Goal: Check status: Check status

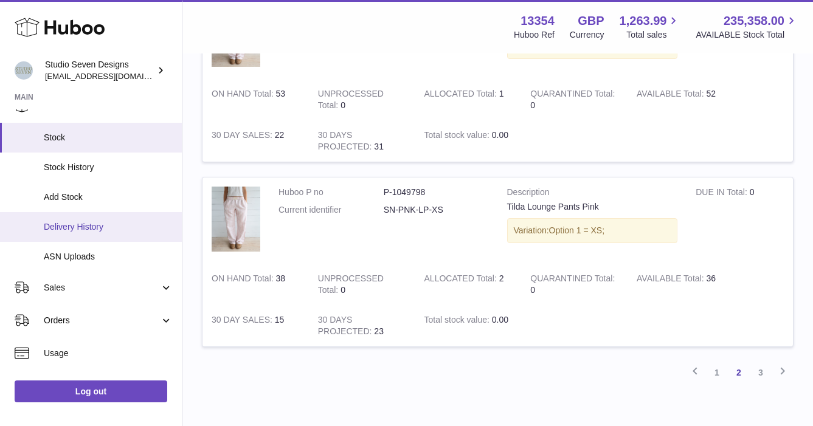
scroll to position [86, 0]
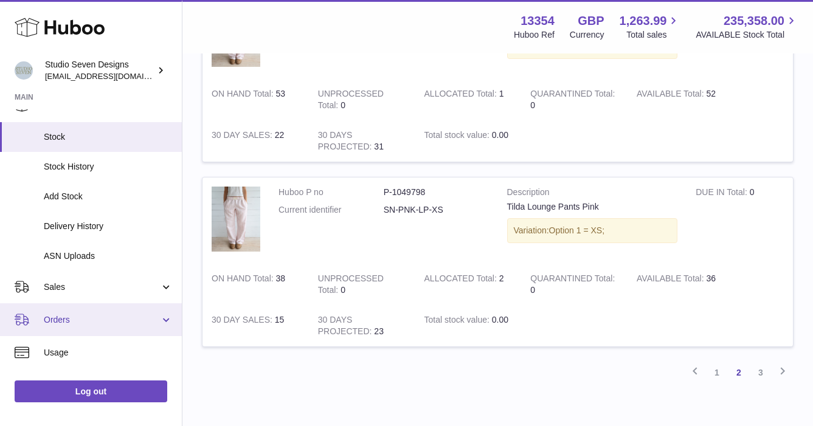
click at [63, 325] on span "Orders" at bounding box center [102, 320] width 116 height 12
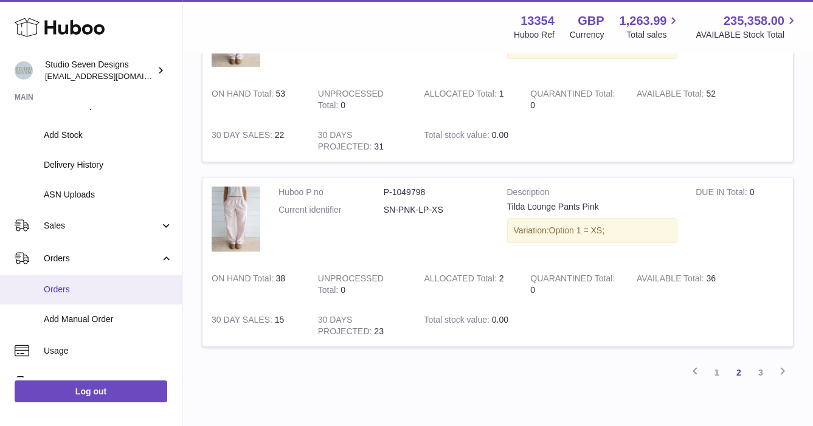
scroll to position [156, 0]
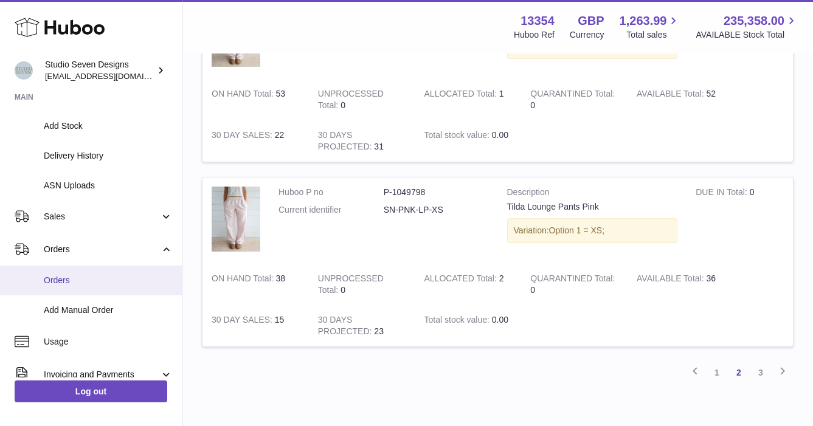
click at [70, 280] on span "Orders" at bounding box center [108, 281] width 129 height 12
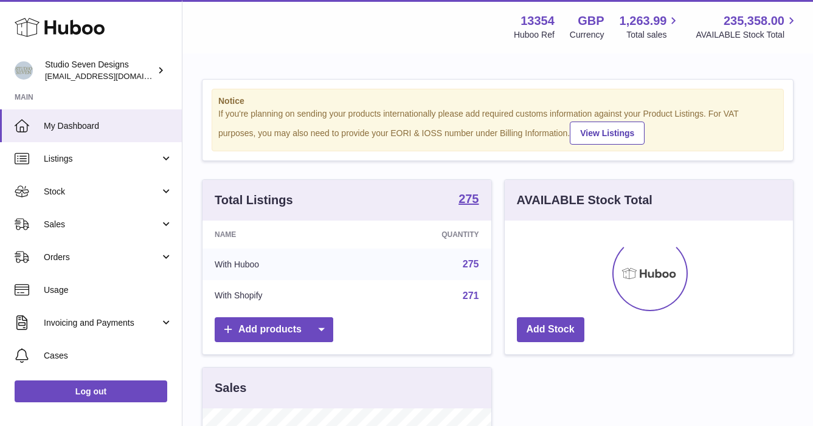
scroll to position [190, 288]
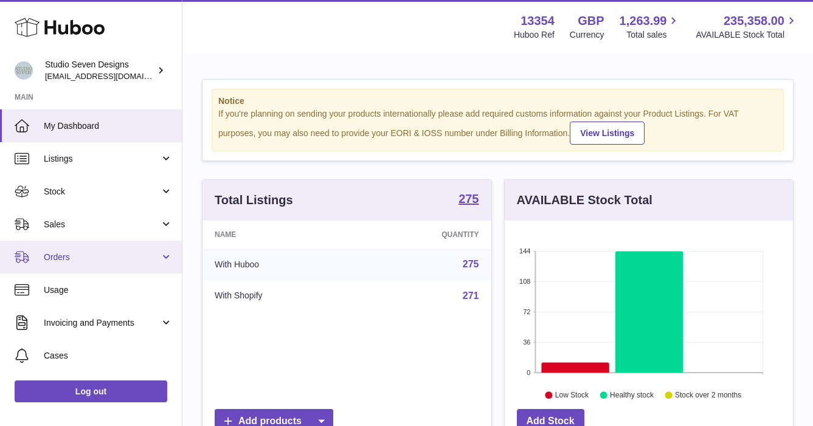
click at [73, 267] on link "Orders" at bounding box center [91, 257] width 182 height 33
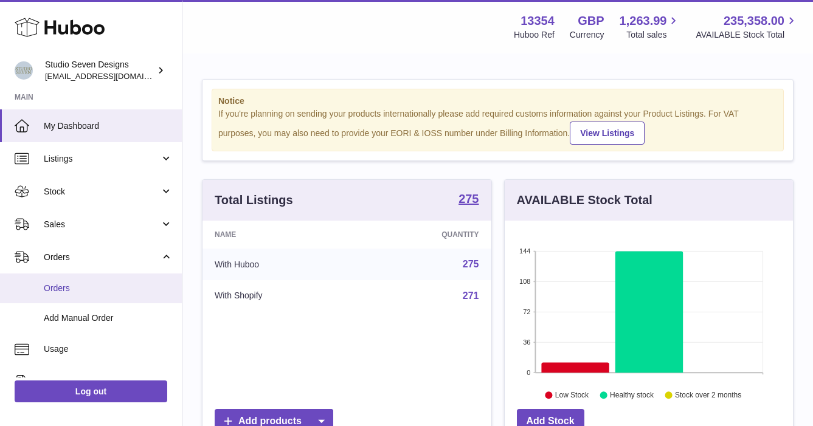
click at [60, 289] on span "Orders" at bounding box center [108, 289] width 129 height 12
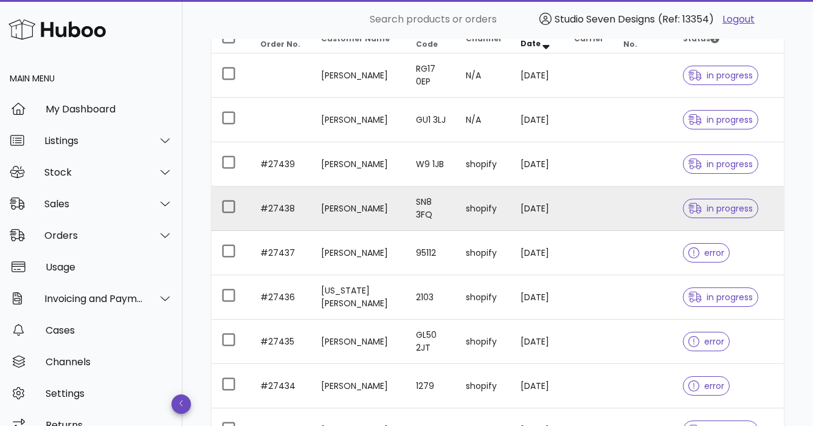
scroll to position [170, 0]
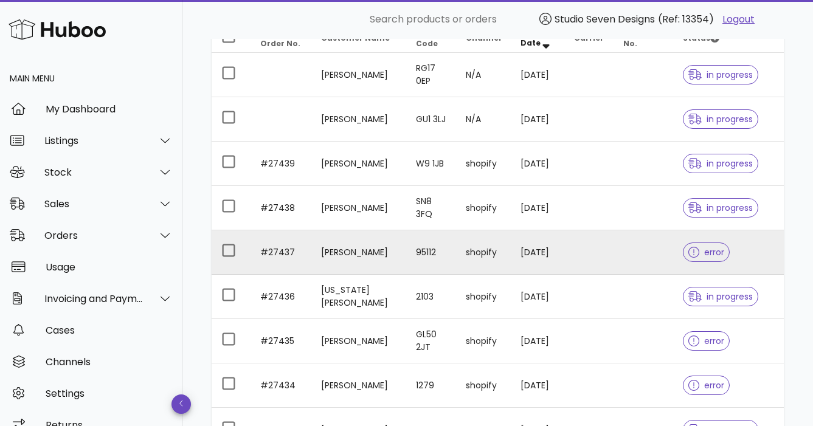
click at [638, 254] on td at bounding box center [644, 252] width 60 height 44
